Goal: Task Accomplishment & Management: Use online tool/utility

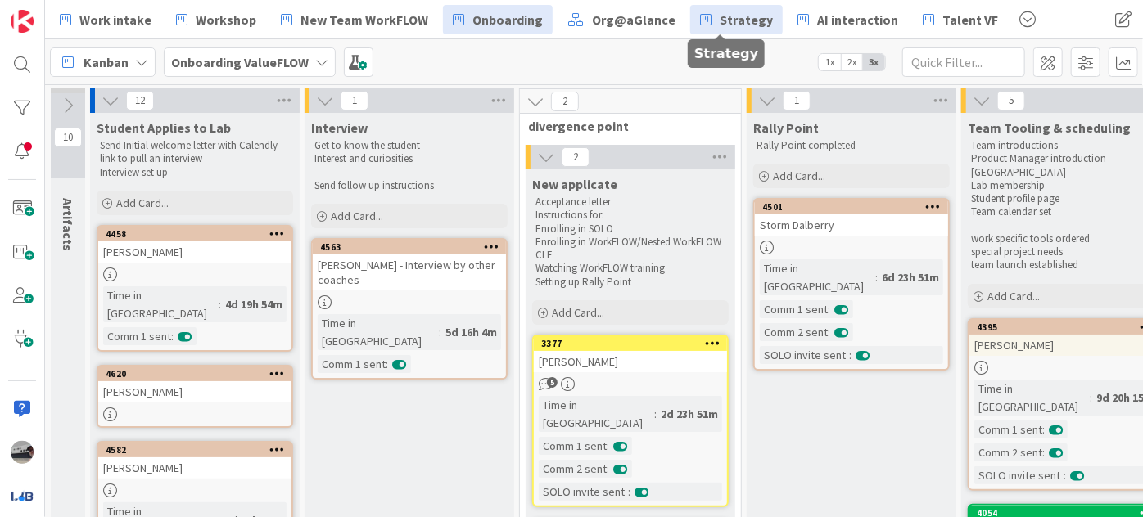
click at [721, 8] on link "Strategy" at bounding box center [736, 19] width 93 height 29
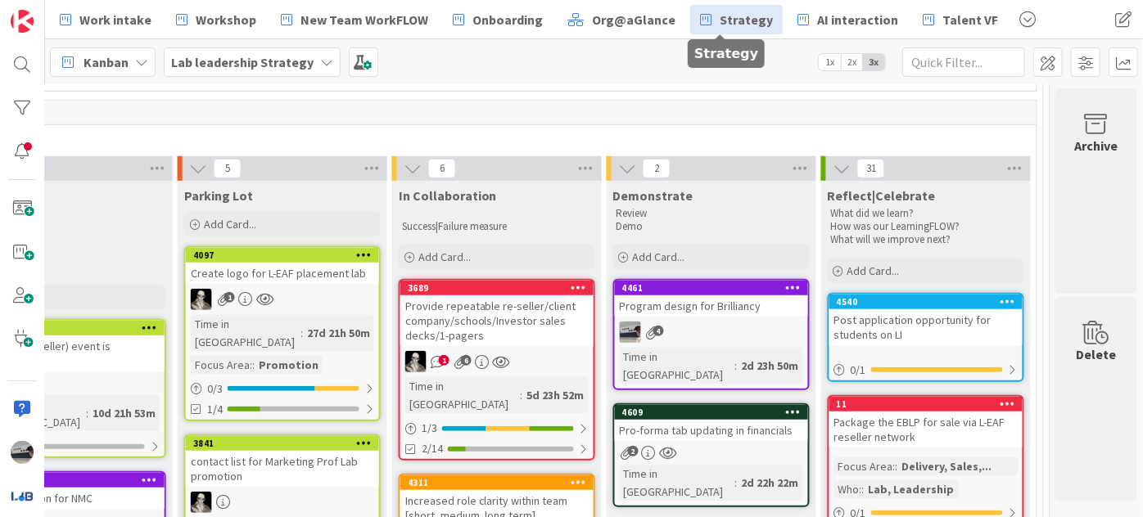
scroll to position [595, 1144]
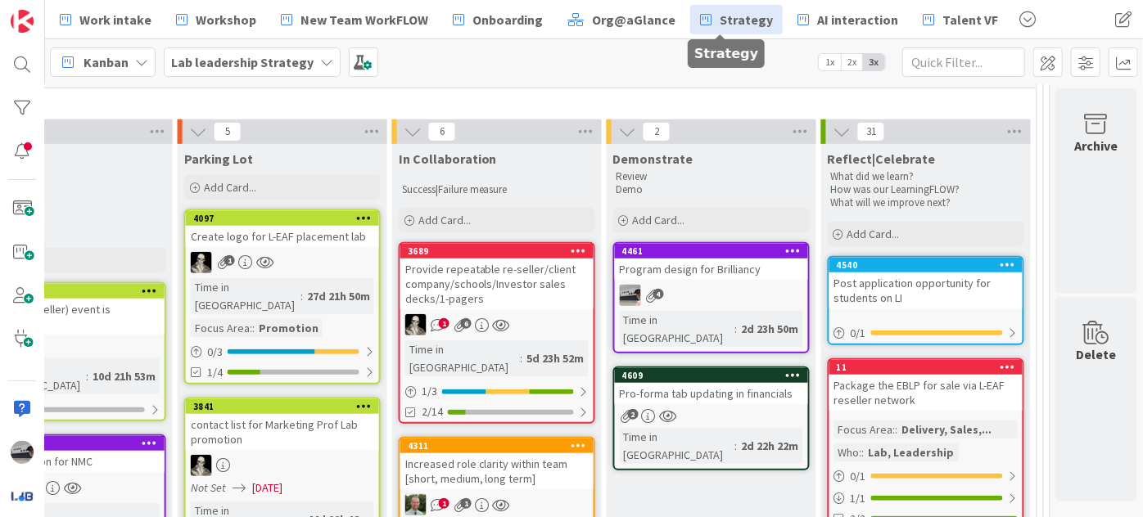
click at [677, 259] on div "Program design for Brilliancy" at bounding box center [711, 269] width 193 height 21
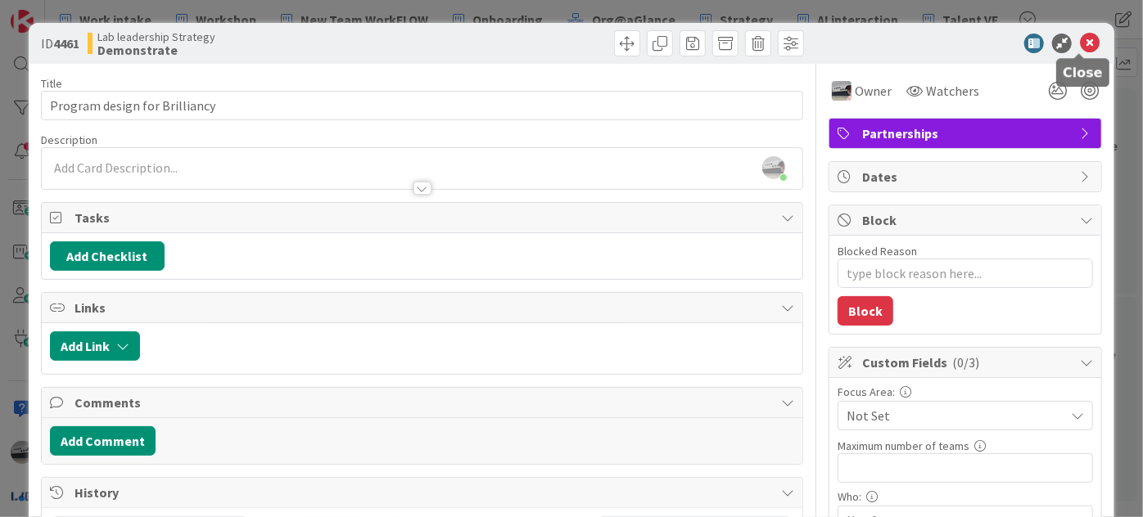
click at [1080, 41] on icon at bounding box center [1090, 44] width 20 height 20
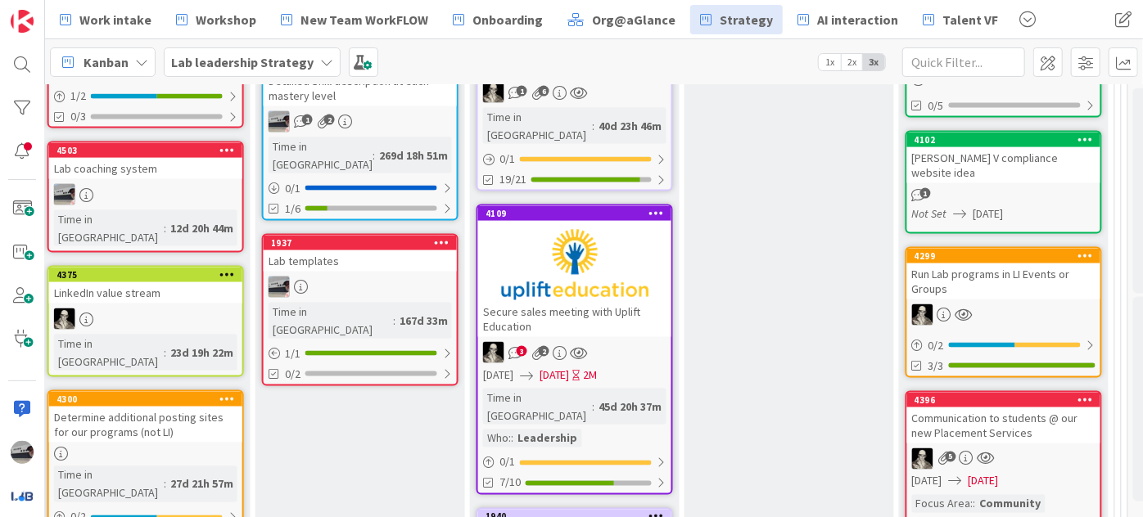
scroll to position [1262, 1058]
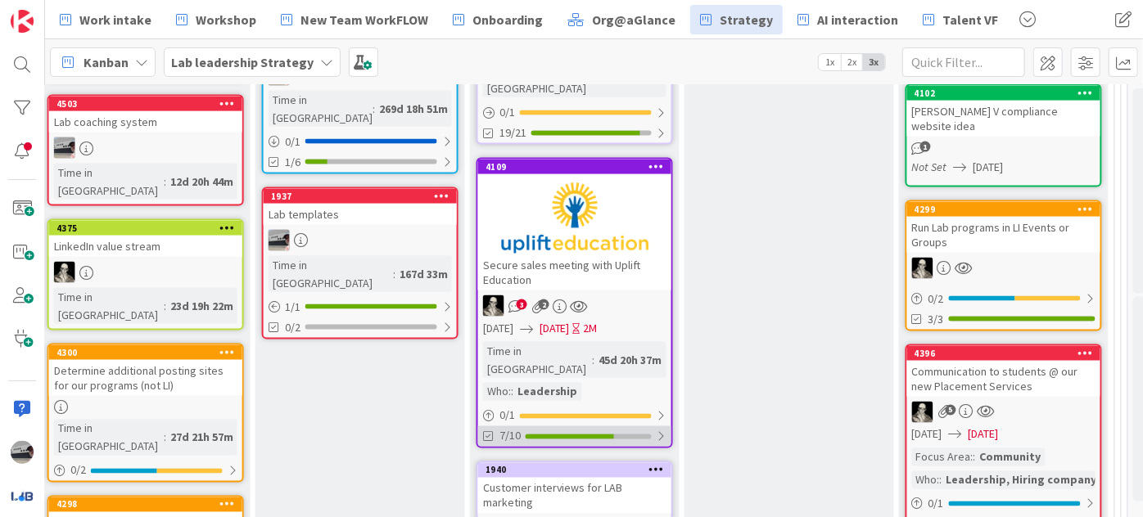
click at [660, 431] on div at bounding box center [662, 437] width 10 height 13
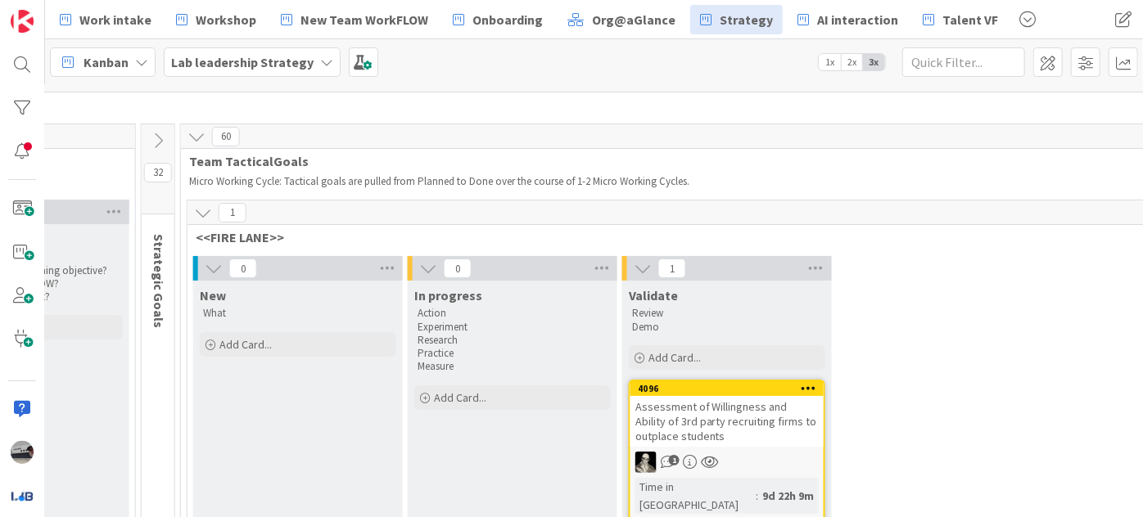
scroll to position [0, 905]
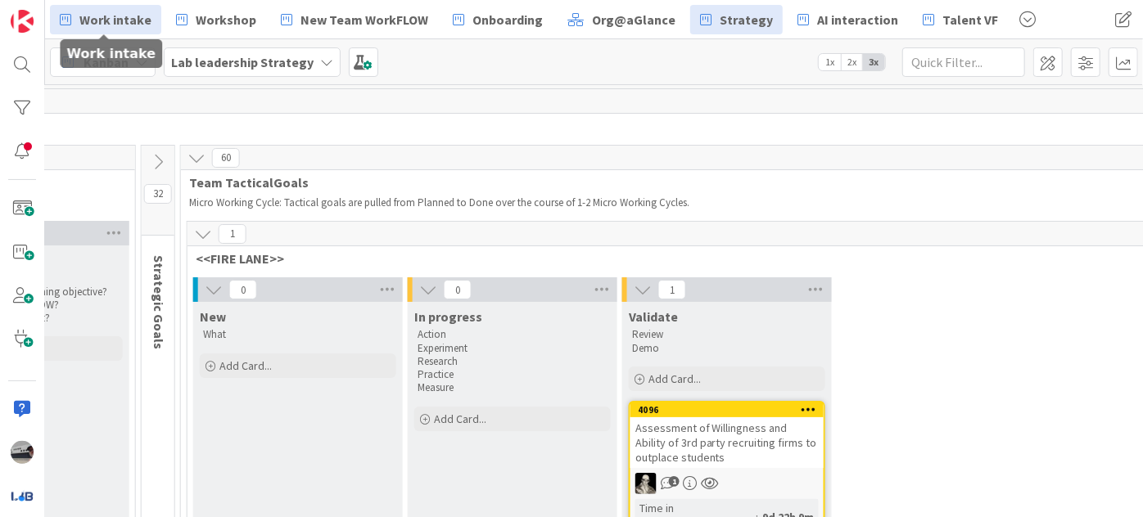
click at [122, 28] on span "Work intake" at bounding box center [115, 20] width 72 height 20
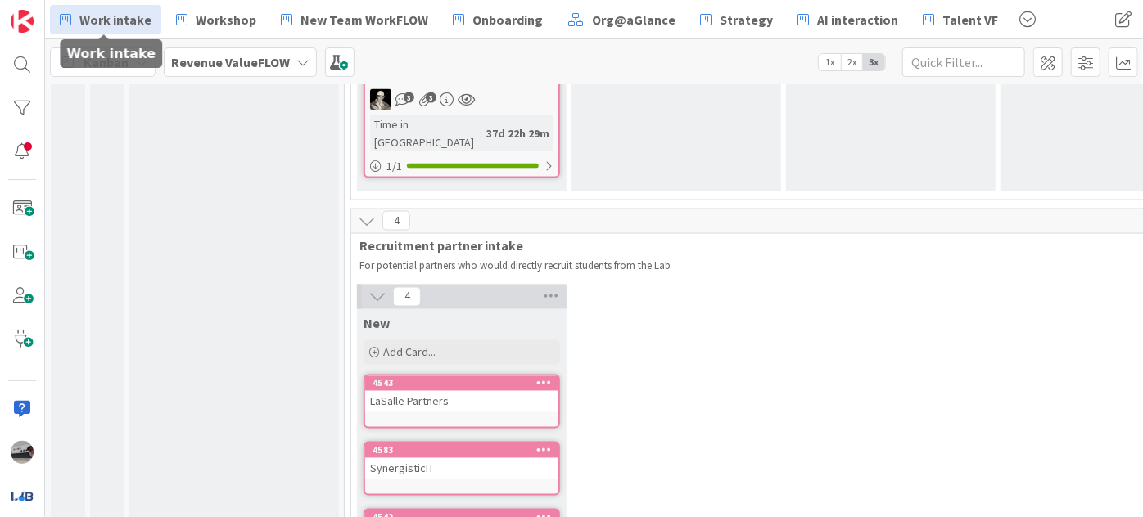
scroll to position [1563, 0]
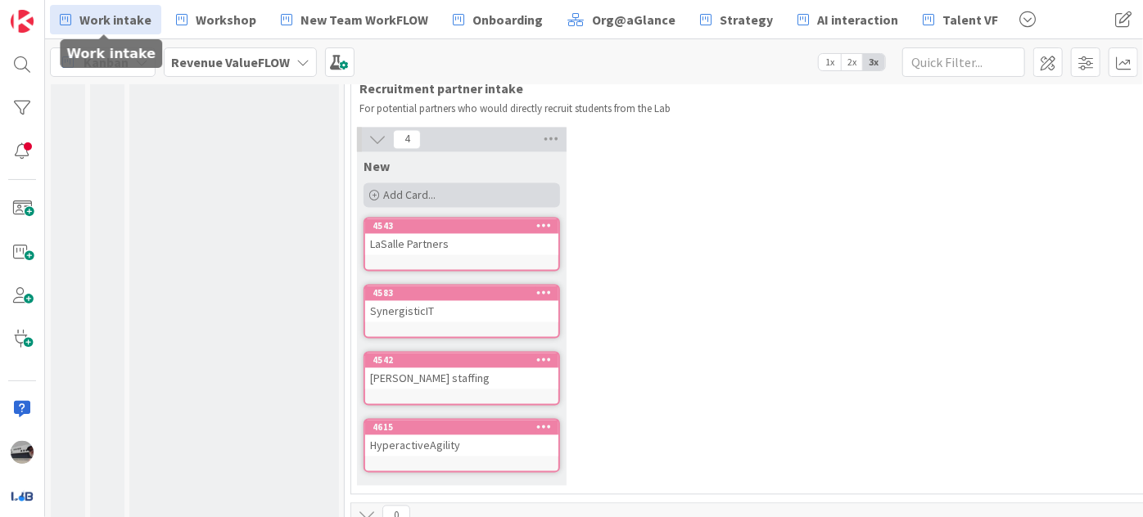
click at [414, 183] on div "Add Card..." at bounding box center [461, 195] width 196 height 25
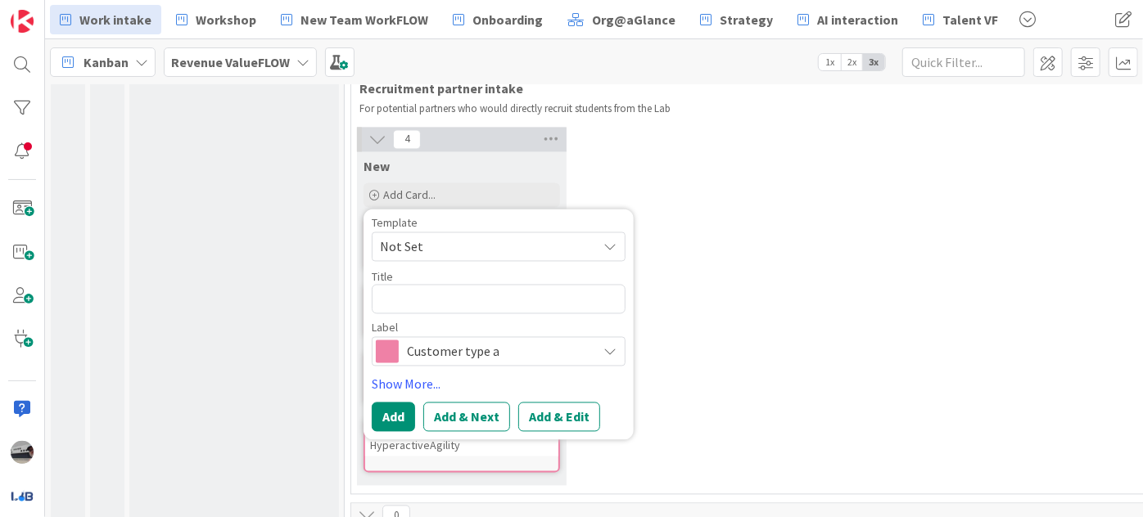
type textarea "x"
type textarea "V"
type textarea "x"
type textarea "Va"
type textarea "x"
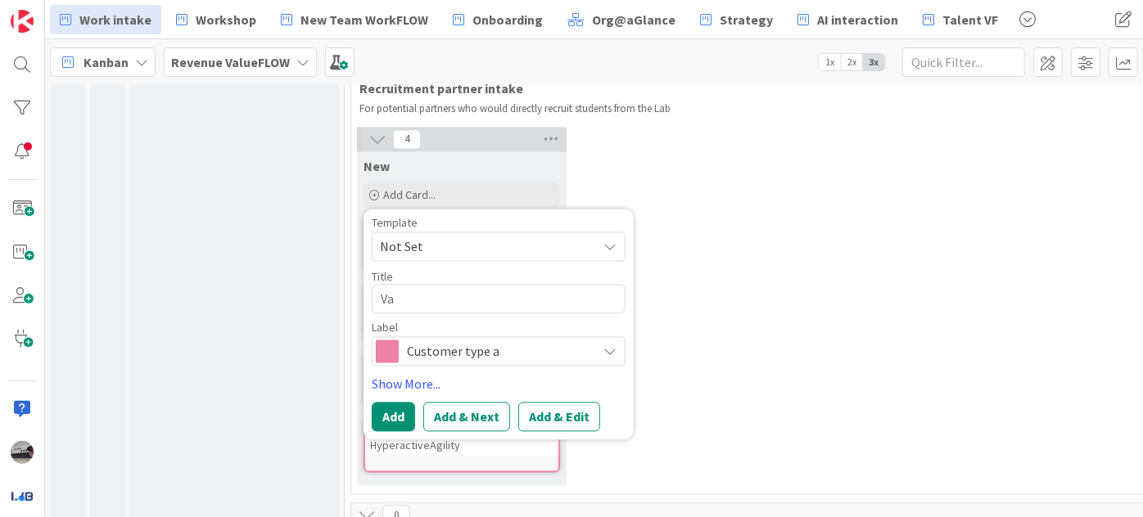
type textarea "Vac"
type textarea "x"
type textarea "Vaco"
type textarea "x"
type textarea "Vaco:"
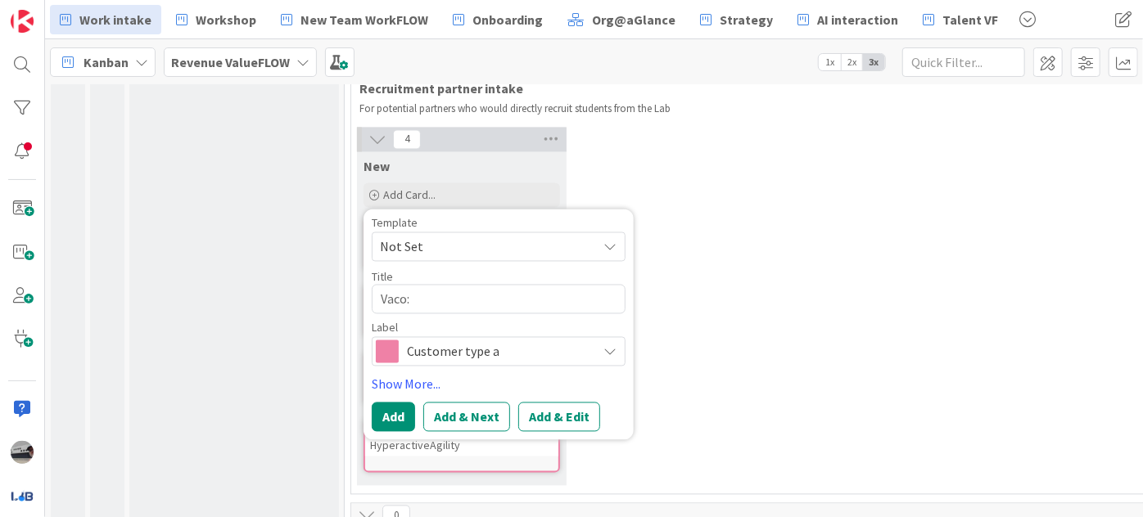
type textarea "x"
type textarea "Vaco:"
type textarea "x"
type textarea "Vaco: P"
type textarea "x"
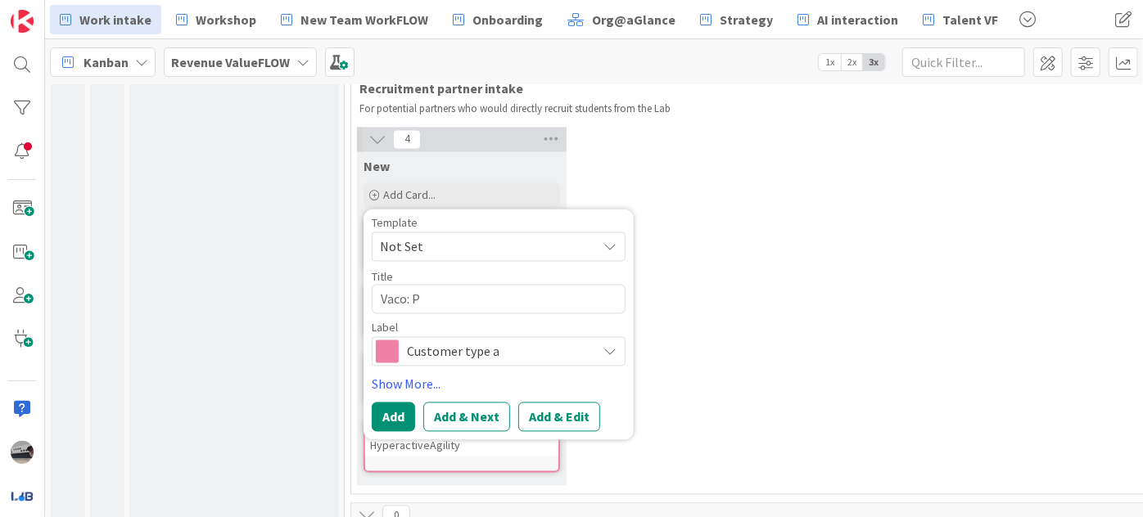
type textarea "Vaco: PM"
type textarea "x"
type textarea "Vaco: PM"
type textarea "x"
type textarea "Vaco: PM j"
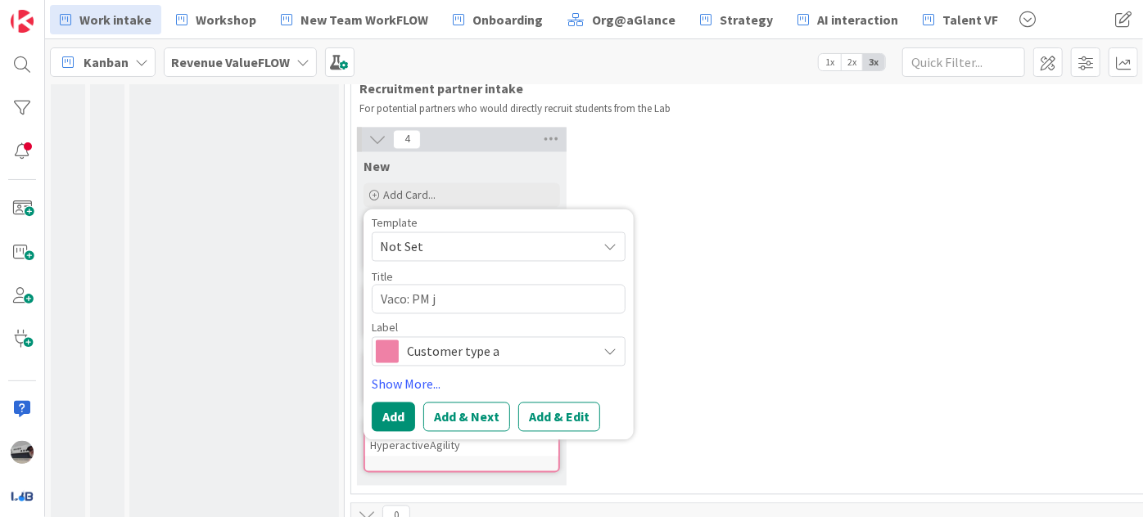
type textarea "x"
type textarea "Vaco: PM jo"
type textarea "x"
type textarea "Vaco: PM job"
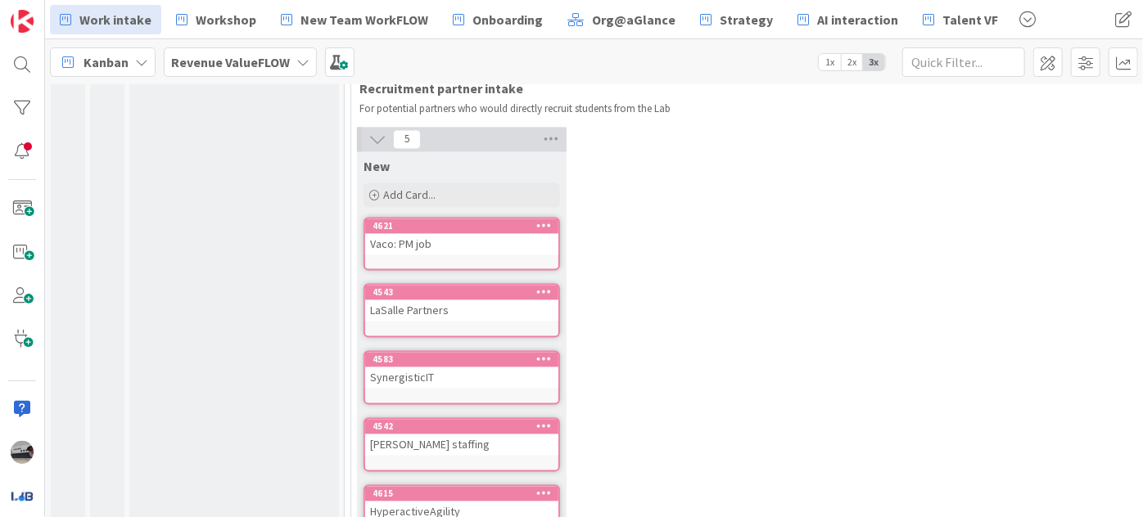
click at [438, 234] on div "Vaco: PM job" at bounding box center [461, 244] width 193 height 21
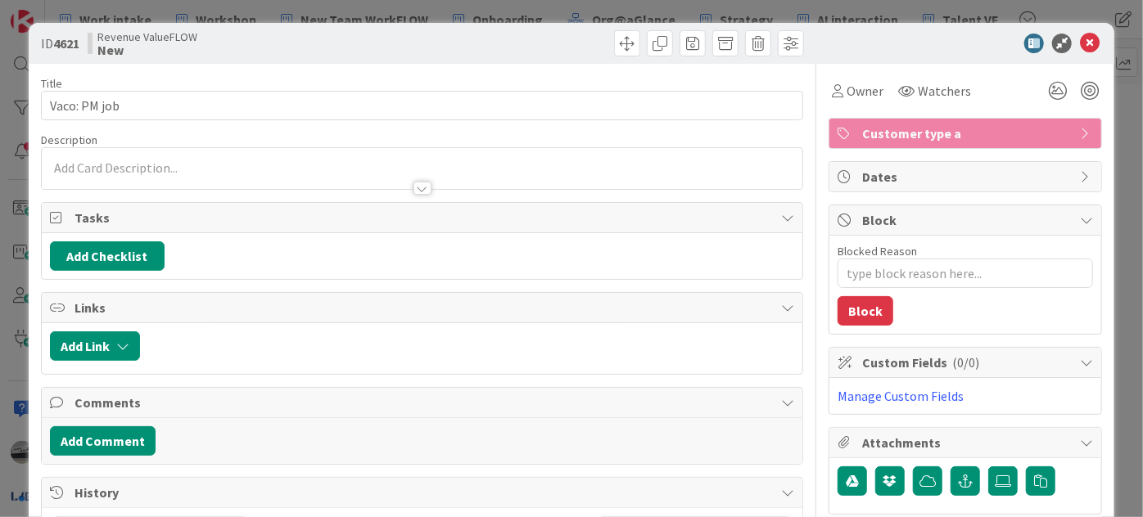
type textarea "x"
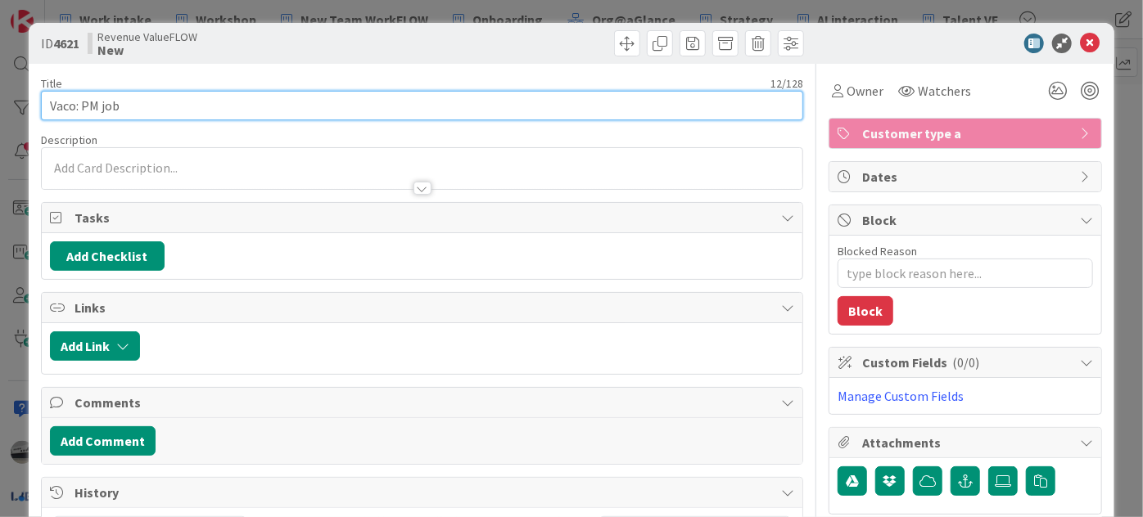
click at [181, 117] on input "Vaco: PM job" at bounding box center [422, 105] width 762 height 29
type input "Vaco: PM jobs"
type textarea "x"
type input "Vaco: PM jobs"
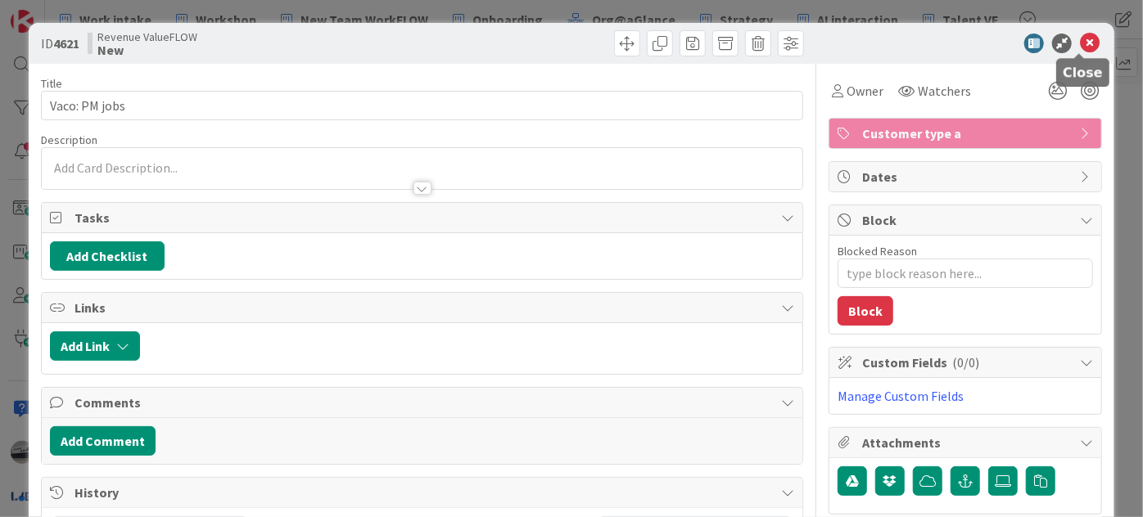
click at [1080, 43] on icon at bounding box center [1090, 44] width 20 height 20
